Goal: Task Accomplishment & Management: Use online tool/utility

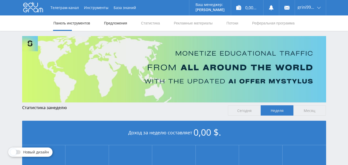
click at [115, 24] on font "Предложения" at bounding box center [115, 23] width 23 height 4
click at [151, 25] on font "Статистика" at bounding box center [150, 23] width 19 height 4
click at [201, 23] on font "Рекламные материалы" at bounding box center [193, 23] width 39 height 4
click at [100, 6] on font "Инструменты" at bounding box center [96, 7] width 25 height 5
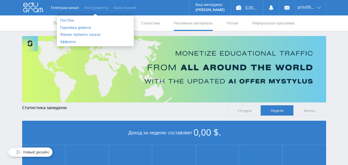
click at [120, 6] on font "База знаний" at bounding box center [125, 7] width 22 height 5
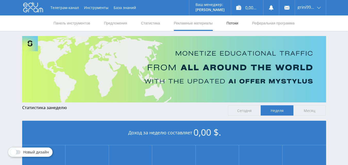
click at [230, 22] on font "Потоки" at bounding box center [233, 23] width 12 height 4
click at [78, 23] on font "Панель инструментов" at bounding box center [72, 23] width 37 height 4
click at [267, 23] on font "Реферальная программа" at bounding box center [273, 23] width 43 height 4
click at [33, 7] on icon at bounding box center [33, 7] width 20 height 10
click at [102, 8] on font "Инструменты" at bounding box center [96, 7] width 25 height 5
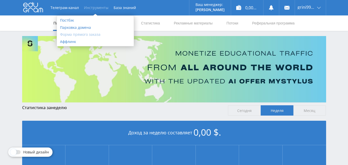
click at [100, 36] on font "Форма прямого заказа" at bounding box center [80, 34] width 40 height 5
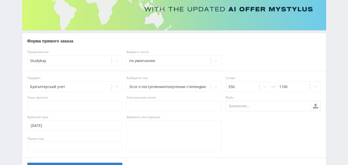
scroll to position [77, 0]
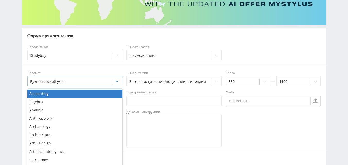
click at [109, 83] on div at bounding box center [69, 81] width 79 height 5
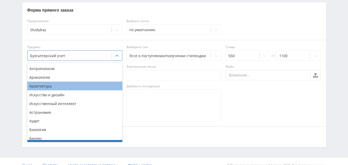
scroll to position [0, 0]
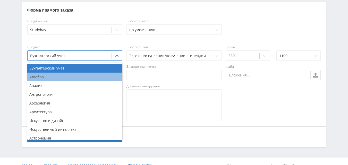
click at [79, 77] on div "Алгебра" at bounding box center [74, 77] width 95 height 9
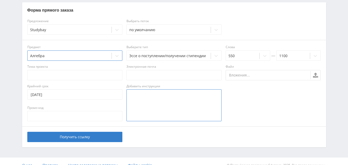
click at [146, 111] on textarea at bounding box center [174, 105] width 95 height 32
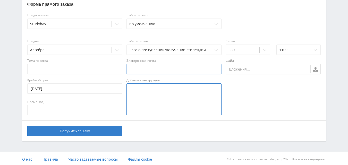
scroll to position [111, 0]
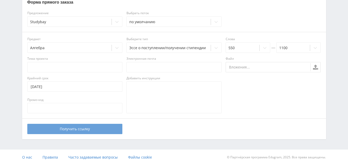
click at [97, 134] on button "Получить ссылку" at bounding box center [74, 129] width 95 height 10
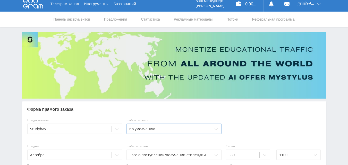
scroll to position [0, 0]
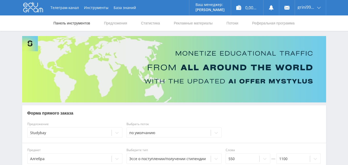
click at [78, 22] on font "Панель инструментов" at bounding box center [72, 23] width 37 height 4
